Goal: Task Accomplishment & Management: Manage account settings

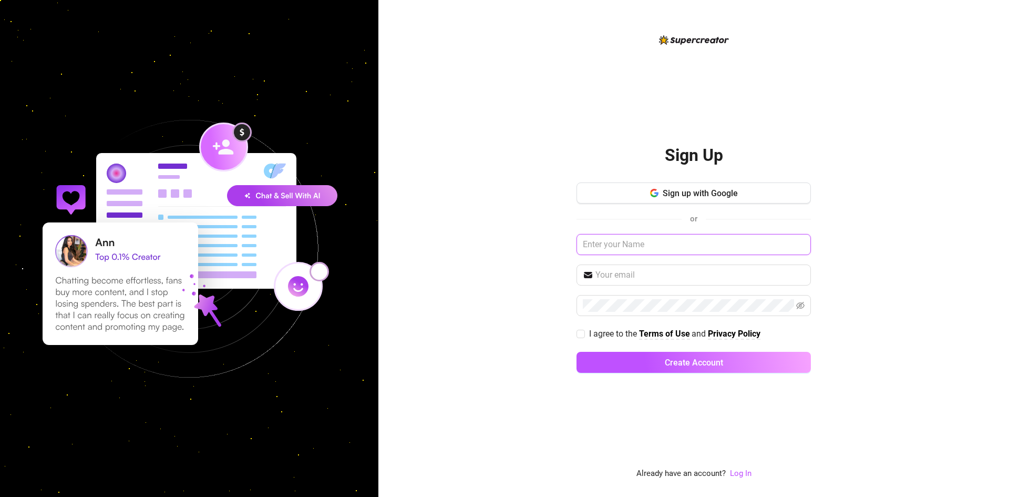
click at [702, 240] on input "text" at bounding box center [693, 244] width 234 height 21
type input "L"
type input "luchopro"
click at [564, 266] on div "Sign Up Sign up with Google or luchopro I agree to the Terms of Use and Privacy…" at bounding box center [693, 248] width 631 height 497
drag, startPoint x: 631, startPoint y: 242, endPoint x: 547, endPoint y: 235, distance: 84.4
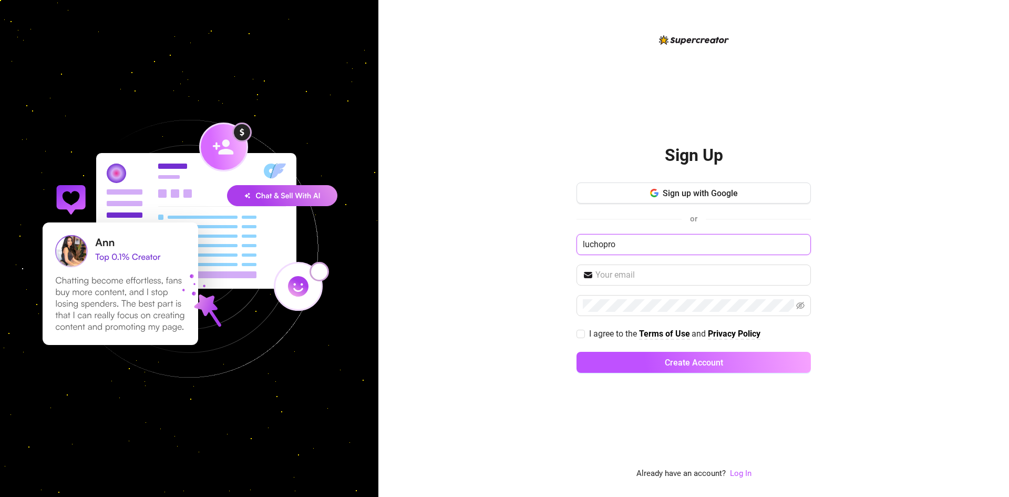
click at [548, 235] on div "Sign Up Sign up with Google or luchopro I agree to the Terms of Use and Privacy…" at bounding box center [693, 248] width 631 height 497
click at [545, 234] on div "Sign Up Sign up with Google or Please enter your name I agree to the Terms of U…" at bounding box center [693, 248] width 631 height 497
click at [743, 473] on link "Log In" at bounding box center [741, 472] width 22 height 9
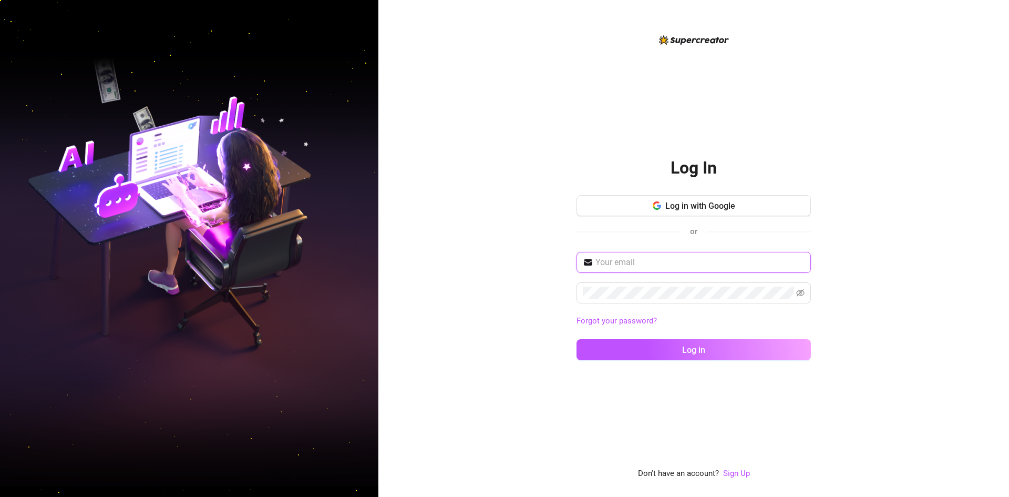
click at [655, 269] on input "text" at bounding box center [699, 262] width 209 height 13
type input "[EMAIL_ADDRESS][DOMAIN_NAME]"
click at [576, 339] on button "Log in" at bounding box center [693, 349] width 234 height 21
